Goal: Information Seeking & Learning: Learn about a topic

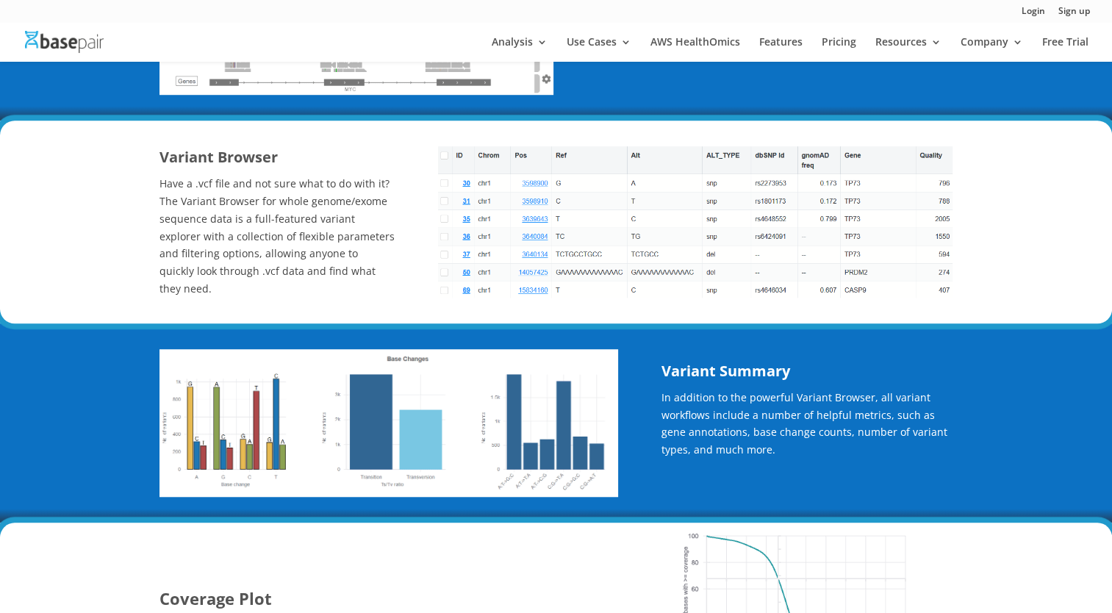
scroll to position [1081, 0]
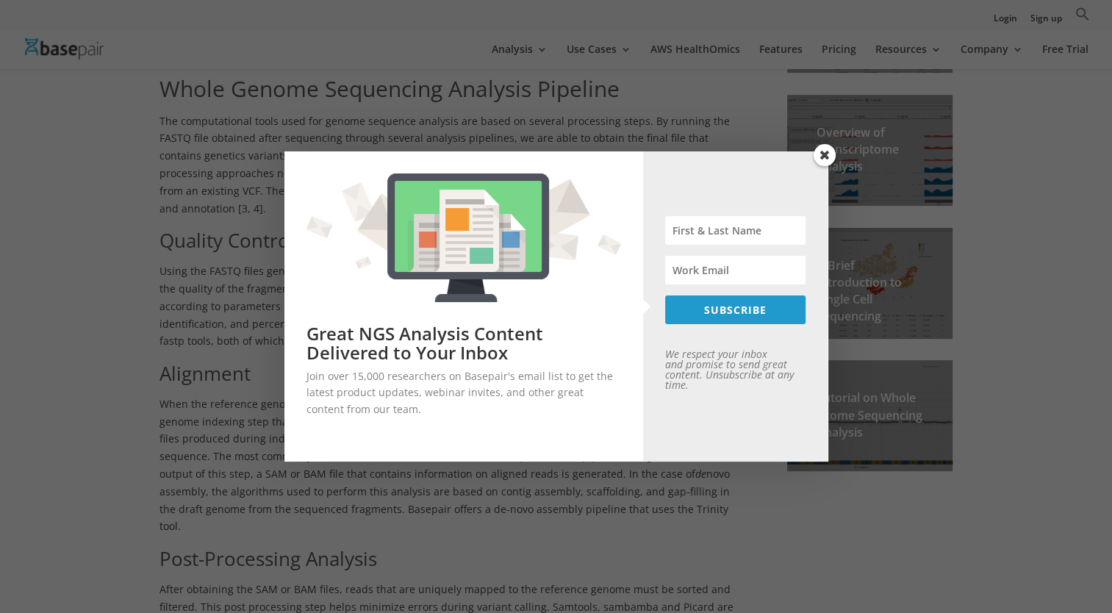
scroll to position [428, 0]
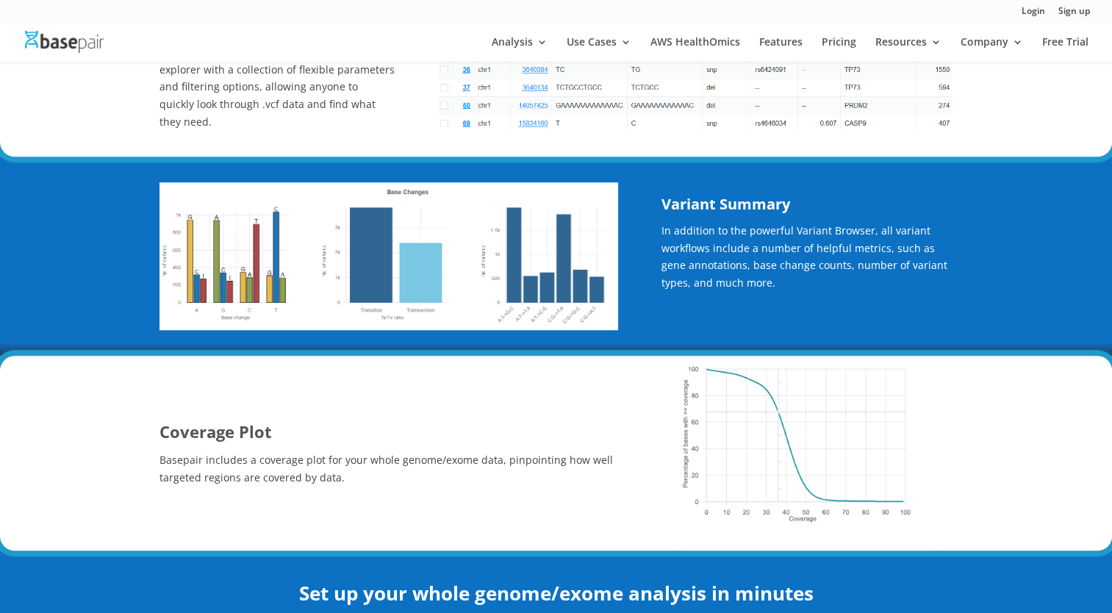
scroll to position [1102, 0]
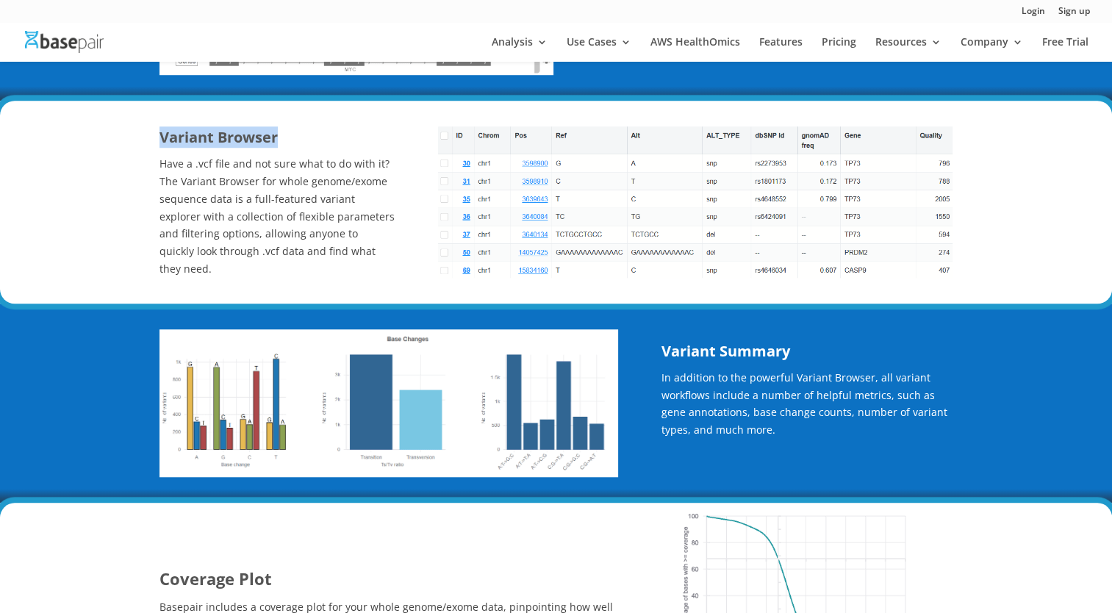
drag, startPoint x: 159, startPoint y: 147, endPoint x: 276, endPoint y: 134, distance: 118.2
click at [276, 134] on h3 "Variant Browser" at bounding box center [276, 140] width 235 height 29
copy strong "Variant Browser"
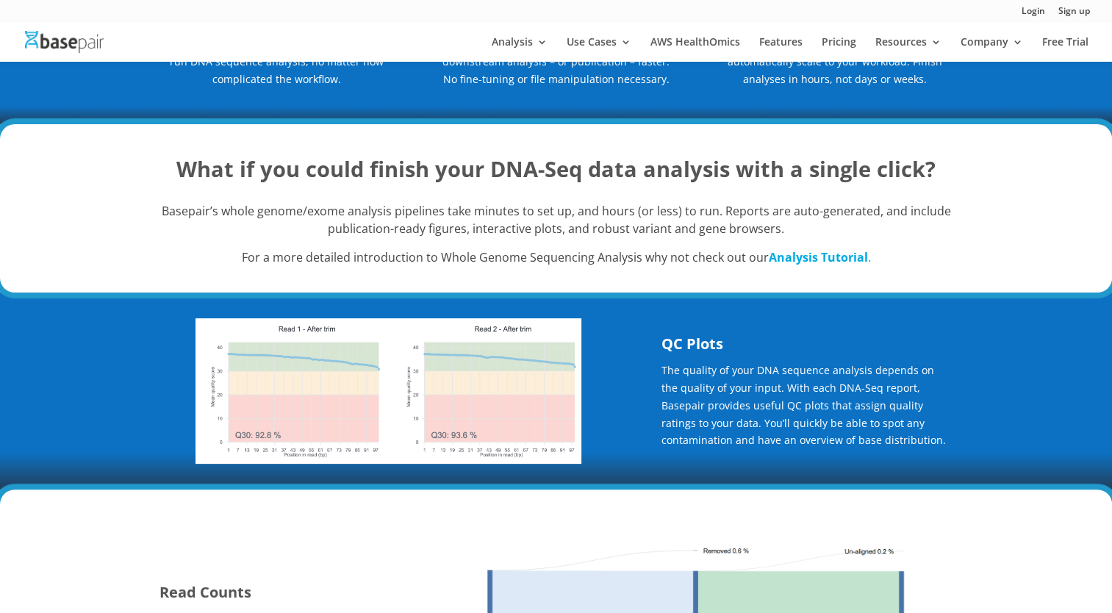
scroll to position [588, 0]
